Goal: Navigation & Orientation: Find specific page/section

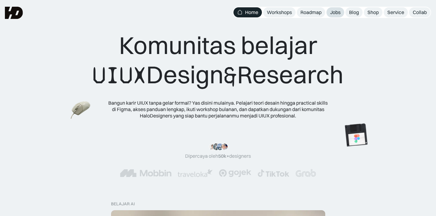
click at [337, 9] on link "Jobs" at bounding box center [335, 12] width 18 height 10
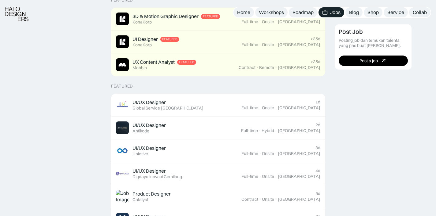
scroll to position [172, 0]
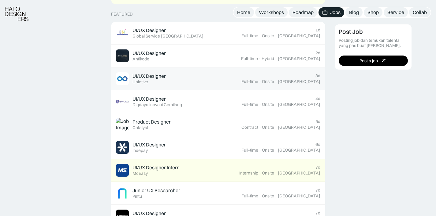
scroll to position [246, 0]
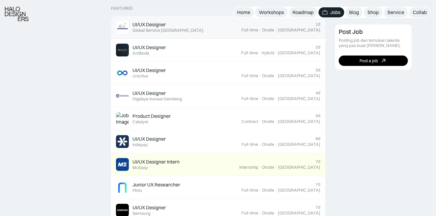
click at [226, 22] on div "UI/UX Designer Featured Global Service [GEOGRAPHIC_DATA]" at bounding box center [178, 27] width 125 height 13
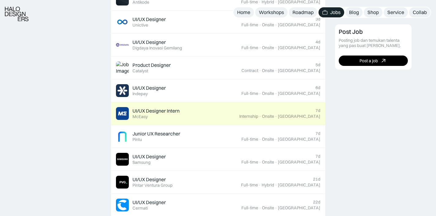
scroll to position [299, 0]
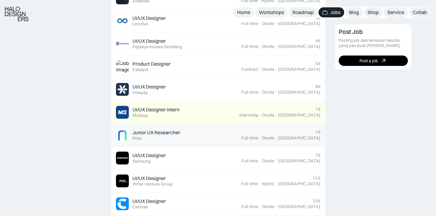
click at [150, 134] on div "Junior UX Researcher" at bounding box center [156, 133] width 48 height 6
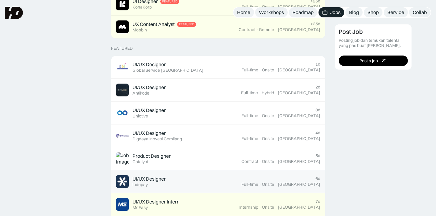
scroll to position [202, 0]
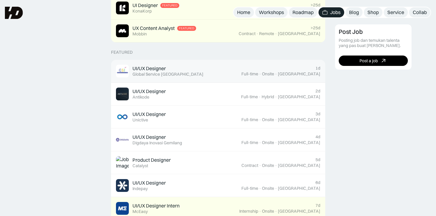
click at [275, 79] on link "UI/UX Designer Featured Global Service Indonesia 1d Full-time · Onsite · Jakarta" at bounding box center [218, 71] width 214 height 23
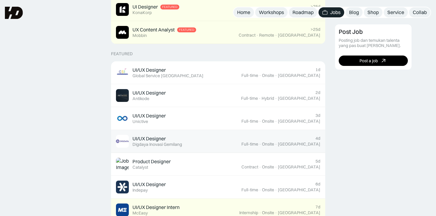
scroll to position [200, 0]
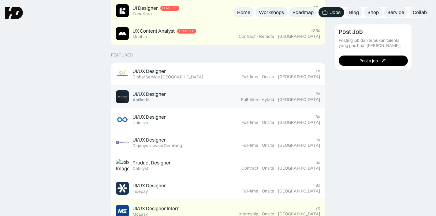
click at [167, 97] on div "UI/UX Designer Featured Antikode" at bounding box center [178, 96] width 125 height 13
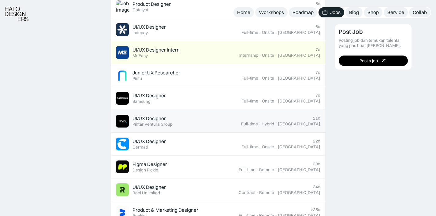
scroll to position [359, 0]
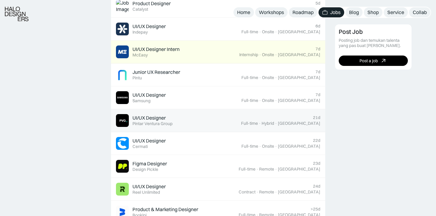
click at [175, 167] on div "Figma Designer Featured Design Pickle" at bounding box center [177, 166] width 123 height 13
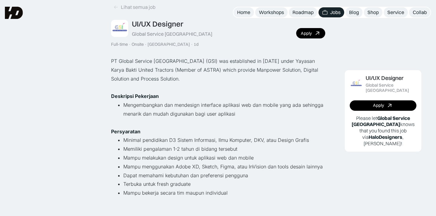
scroll to position [17, 0]
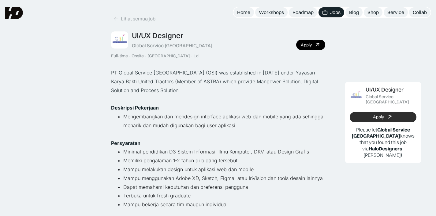
click at [366, 112] on link "Apply" at bounding box center [382, 117] width 67 height 10
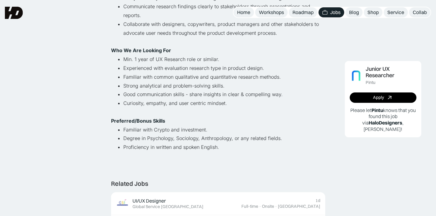
scroll to position [108, 0]
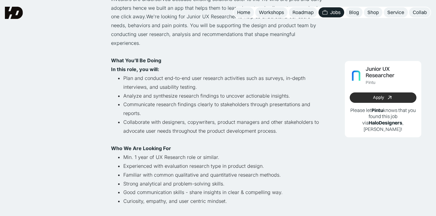
click at [382, 95] on div "Apply" at bounding box center [378, 97] width 11 height 5
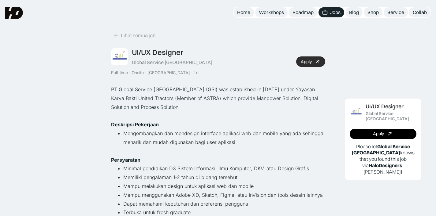
click at [311, 62] on link "Apply" at bounding box center [310, 62] width 29 height 10
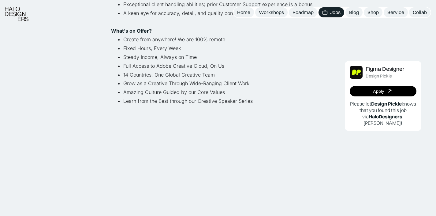
scroll to position [435, 0]
